Goal: Task Accomplishment & Management: Use online tool/utility

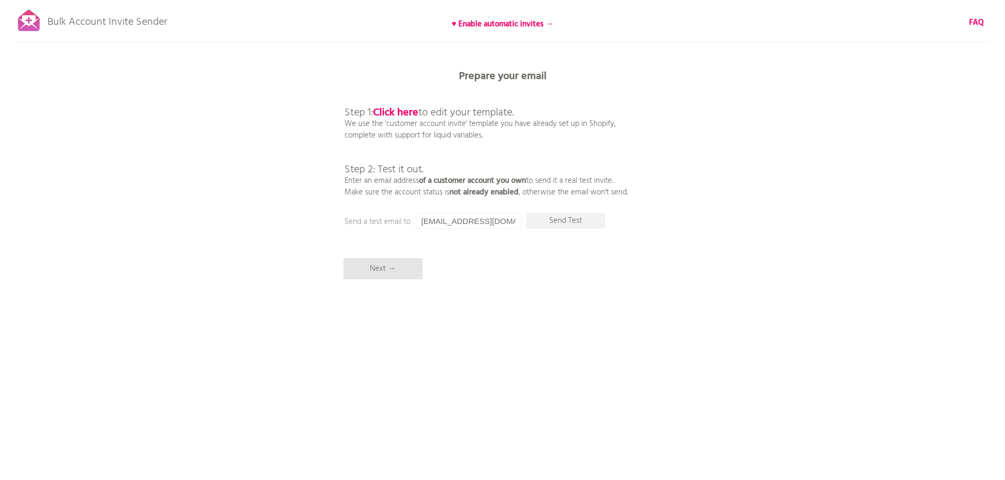
click at [333, 146] on div "Bulk Account Invite Sender ♥ Enable automatic invites → FAQ Synced all customer…" at bounding box center [502, 184] width 1005 height 369
click at [382, 271] on p "Next →" at bounding box center [382, 268] width 79 height 21
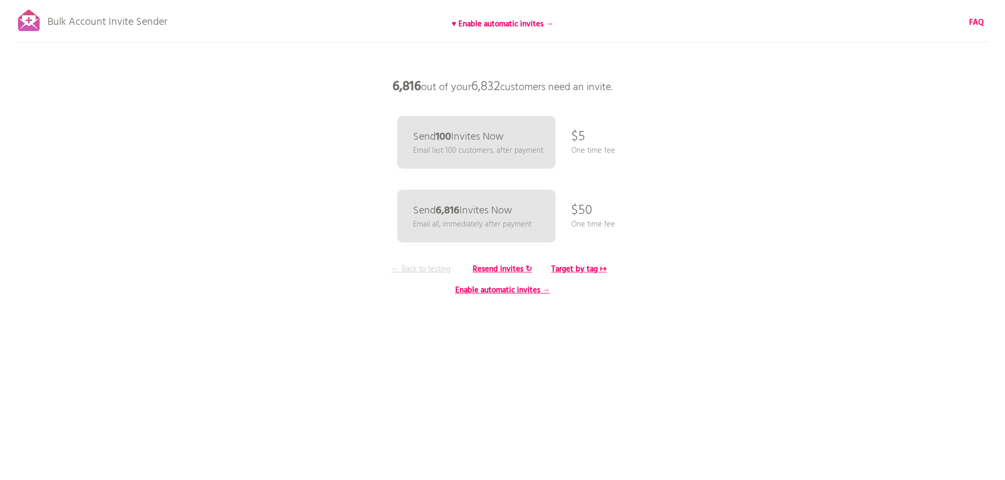
click at [422, 271] on p "← Back to testing" at bounding box center [420, 270] width 79 height 12
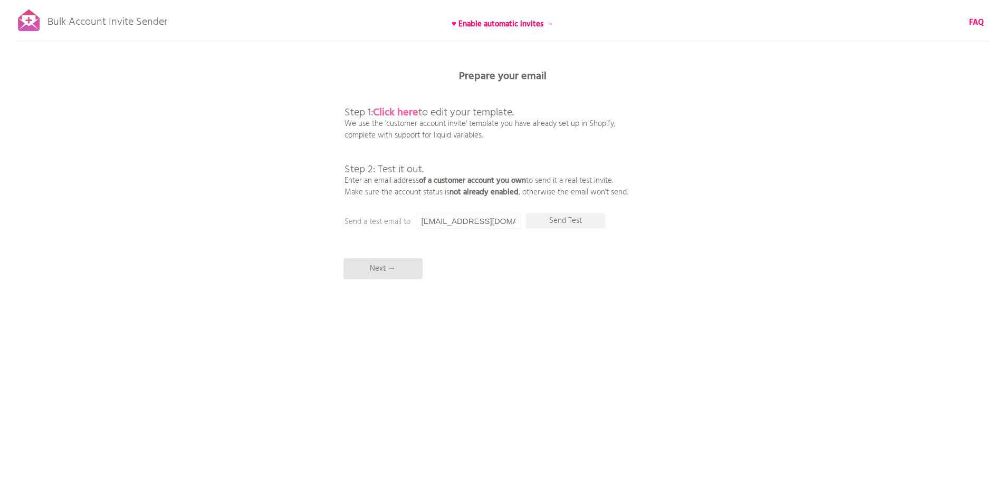
click at [398, 113] on b "Click here" at bounding box center [395, 112] width 45 height 17
click at [381, 269] on p "Next →" at bounding box center [382, 268] width 79 height 21
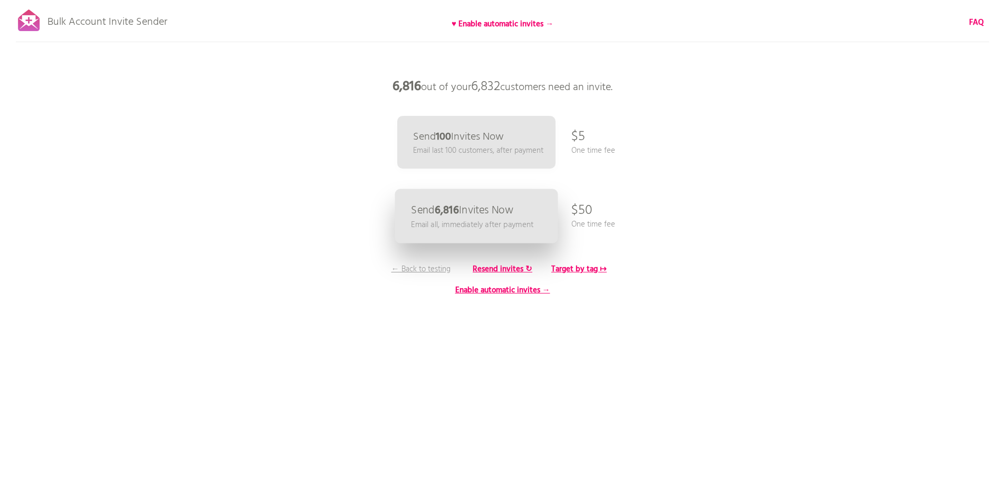
click at [476, 215] on p "Send 6,816 Invites Now" at bounding box center [462, 210] width 102 height 11
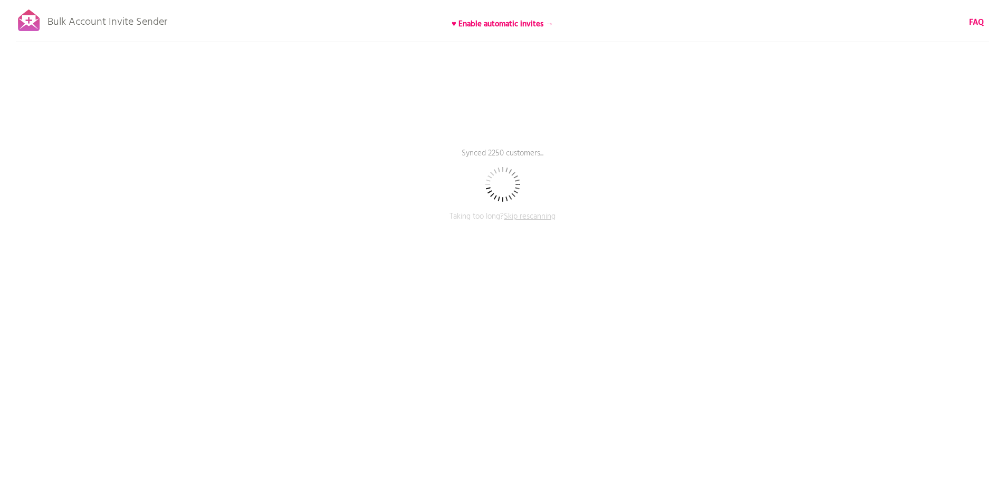
click at [197, 11] on div "Bulk Account Invite Sender ♥ Enable automatic invites → FAQ Synced 2250 custome…" at bounding box center [502, 184] width 1005 height 369
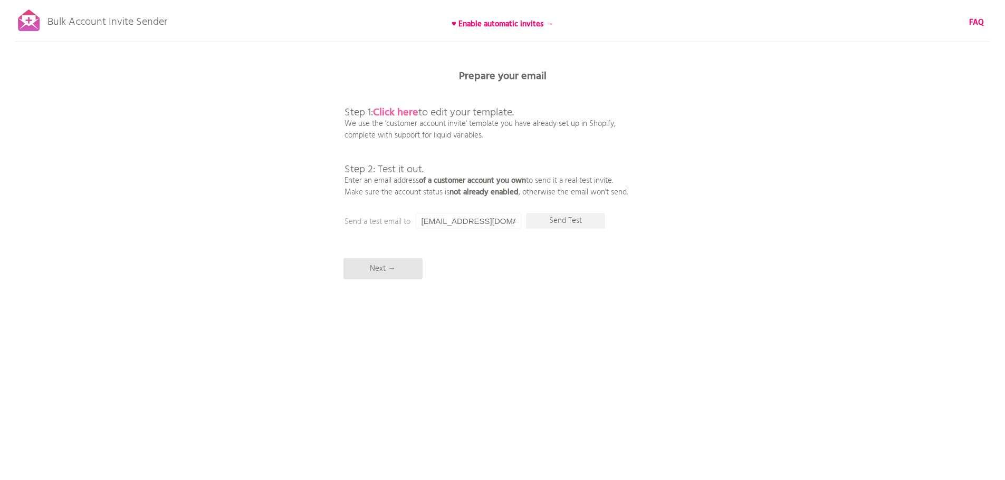
click at [398, 112] on b "Click here" at bounding box center [395, 112] width 45 height 17
